Goal: Information Seeking & Learning: Learn about a topic

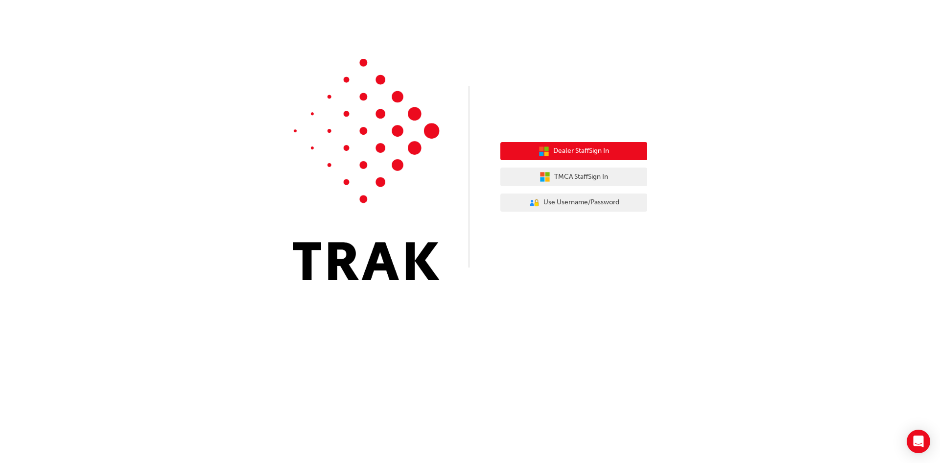
click at [574, 147] on span "Dealer Staff Sign In" at bounding box center [581, 150] width 56 height 11
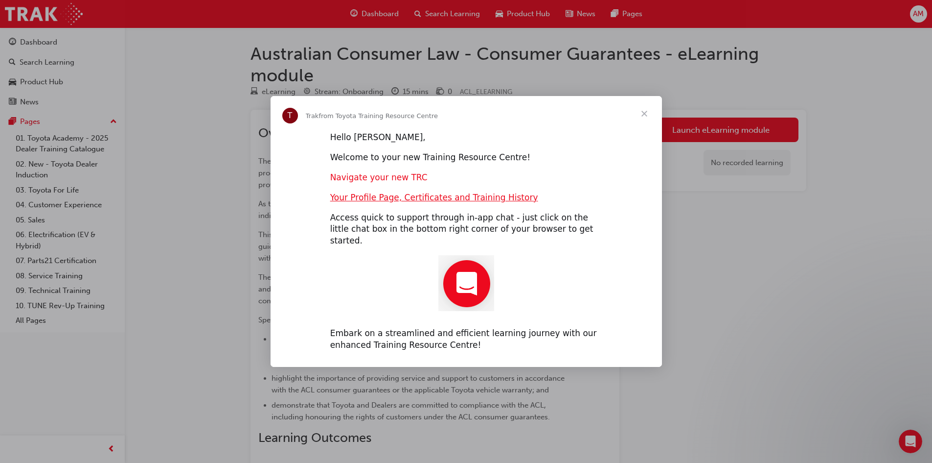
click at [378, 182] on link "Navigate your new TRC" at bounding box center [378, 177] width 97 height 10
click at [434, 202] on link "Your Profile Page, Certificates and Training History" at bounding box center [434, 197] width 208 height 10
click at [644, 119] on span "Close" at bounding box center [644, 113] width 35 height 35
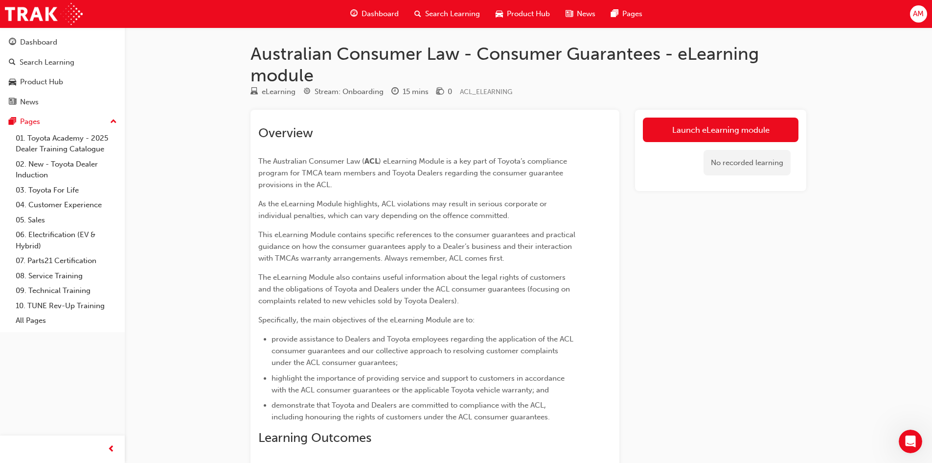
click at [741, 277] on div "Launch eLearning module No recorded learning" at bounding box center [720, 372] width 171 height 524
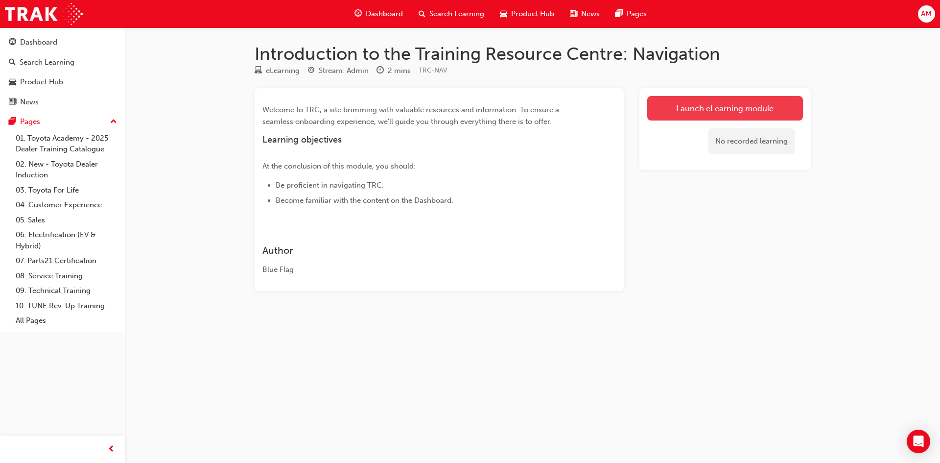
click at [691, 111] on link "Launch eLearning module" at bounding box center [725, 108] width 156 height 24
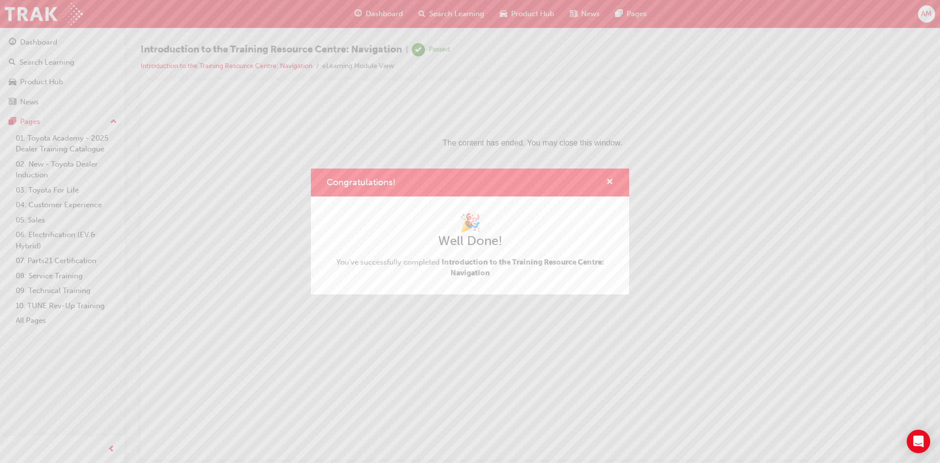
click at [610, 182] on span "cross-icon" at bounding box center [609, 182] width 7 height 9
